Goal: Find specific page/section

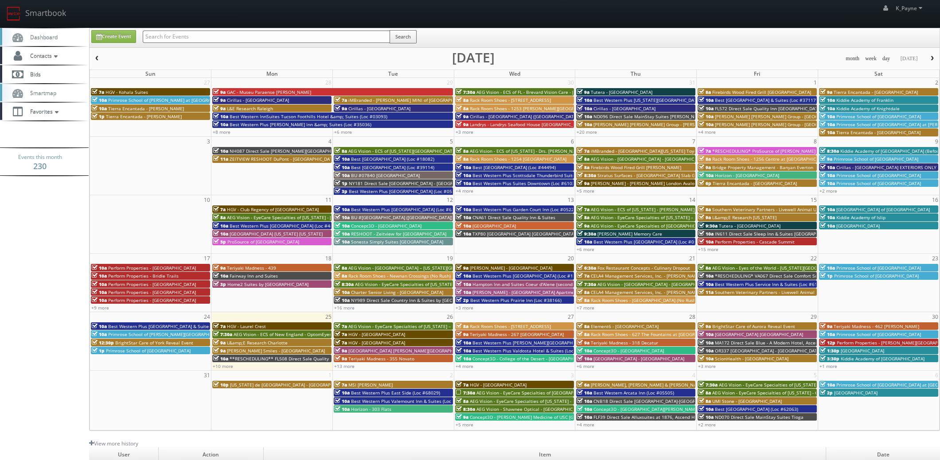
click at [212, 37] on input "text" at bounding box center [266, 37] width 247 height 12
type input "cnc91"
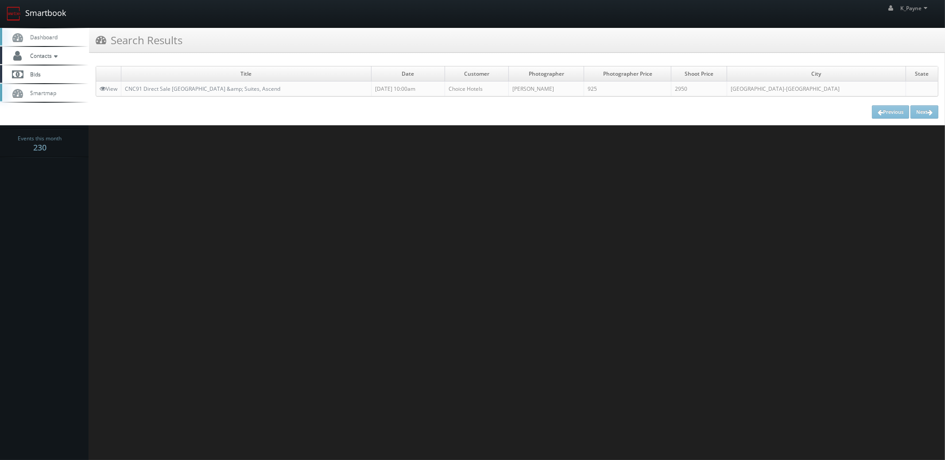
click at [53, 11] on link "Smartbook" at bounding box center [36, 13] width 73 height 27
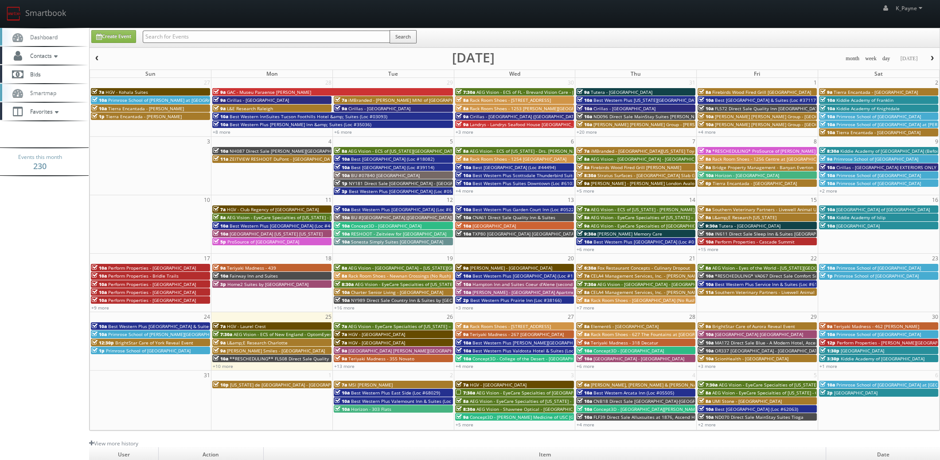
click at [163, 35] on input "text" at bounding box center [266, 37] width 247 height 12
type input "mo561"
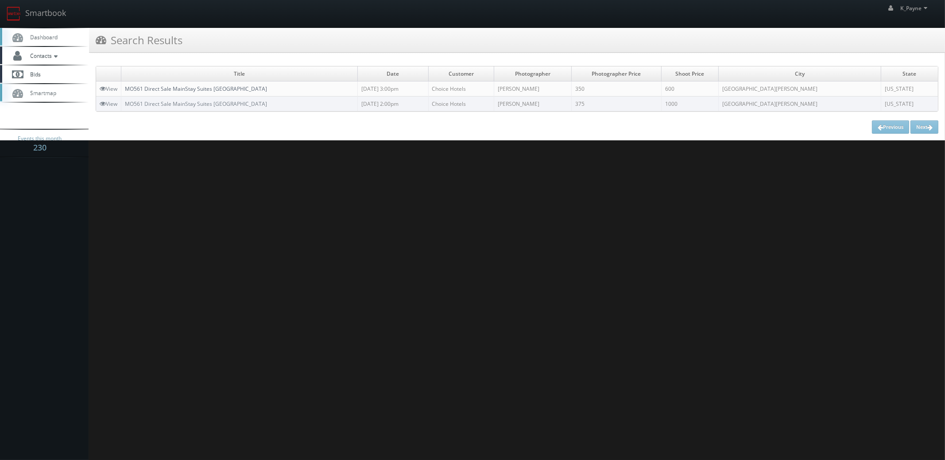
click at [237, 90] on link "MO561 Direct Sale MainStay Suites [GEOGRAPHIC_DATA]" at bounding box center [196, 89] width 142 height 8
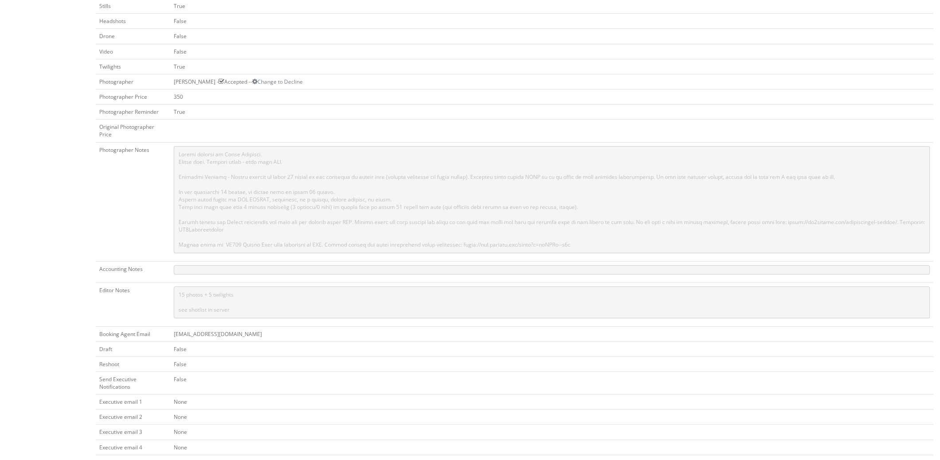
scroll to position [354, 0]
